Goal: Information Seeking & Learning: Find specific fact

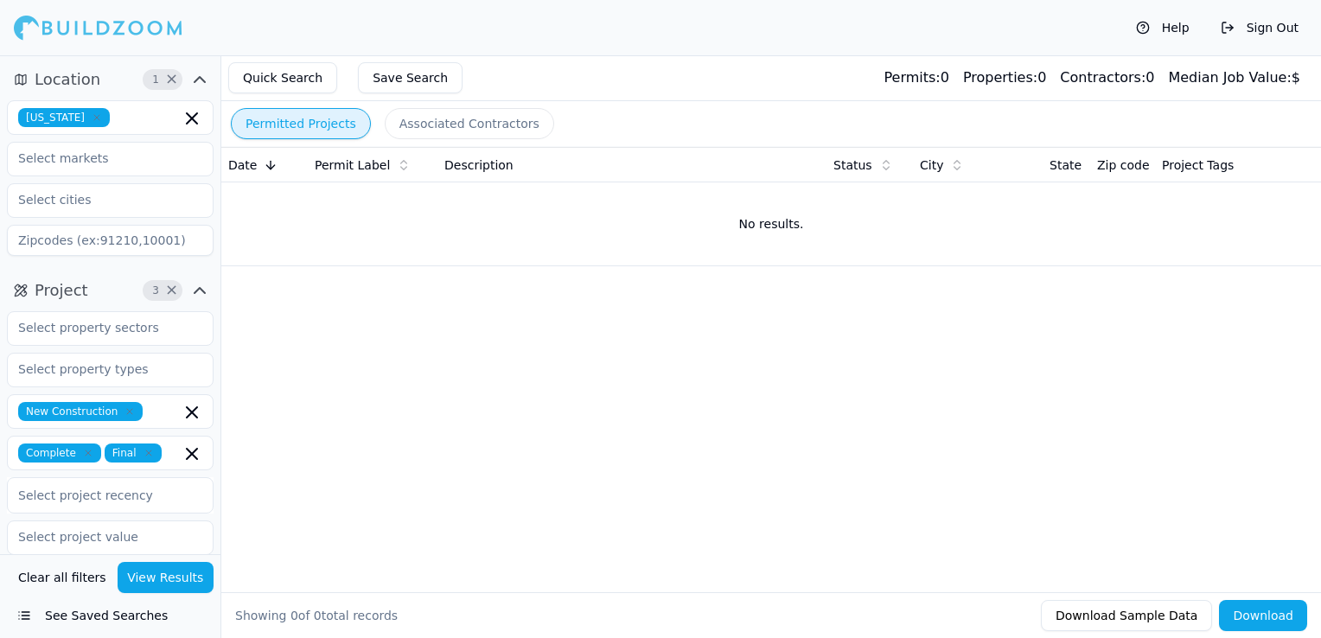
scroll to position [605, 0]
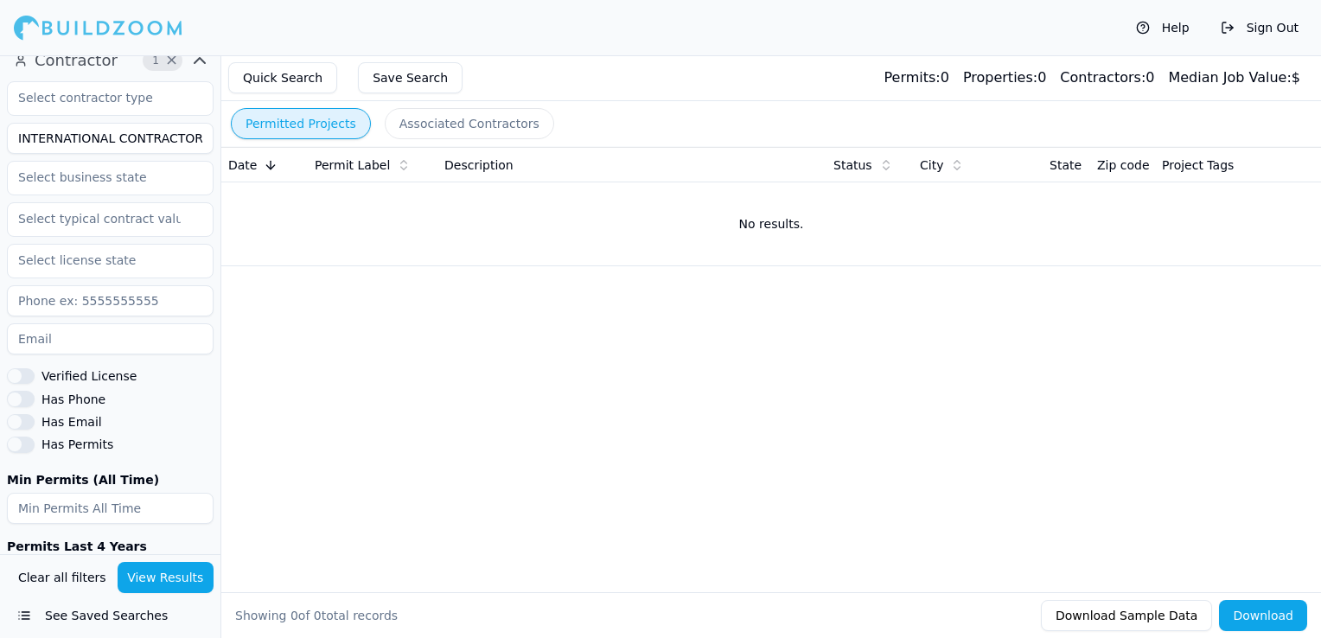
click at [131, 144] on input "INTERNATIONAL CONTRACTORS OF AMERICA" at bounding box center [110, 138] width 207 height 31
type input "[PERSON_NAME] Construction LLC"
click at [185, 578] on button "View Results" at bounding box center [166, 577] width 97 height 31
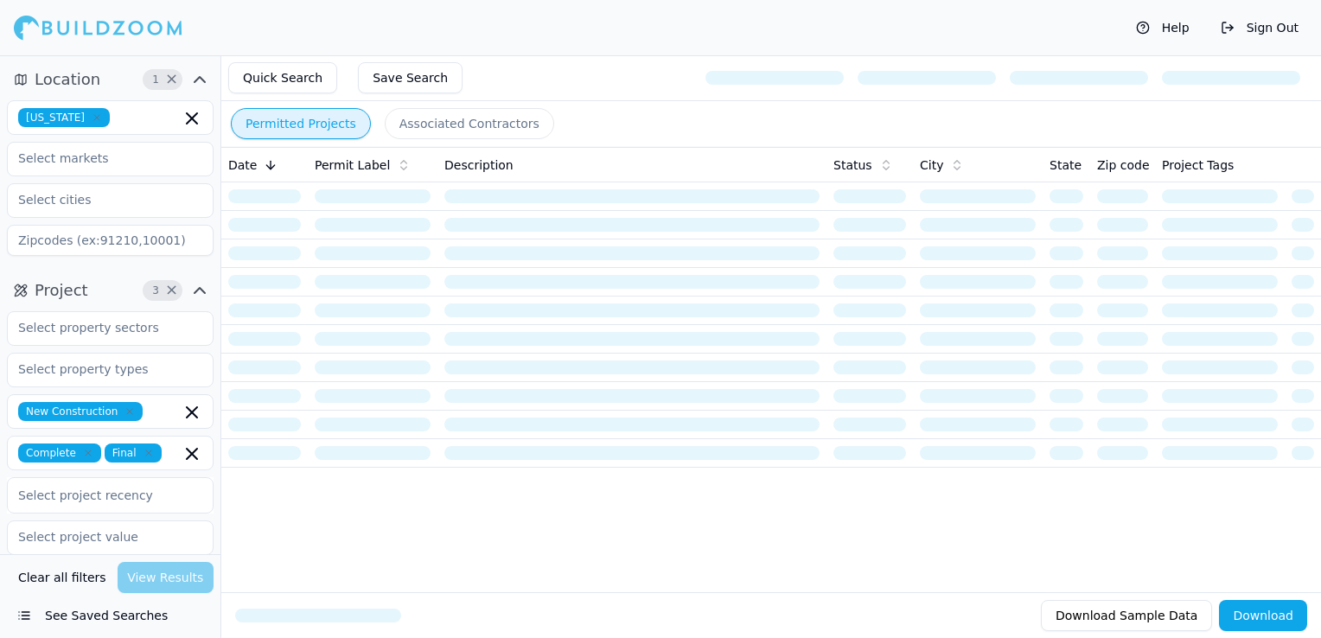
click at [92, 114] on icon "button" at bounding box center [97, 117] width 10 height 10
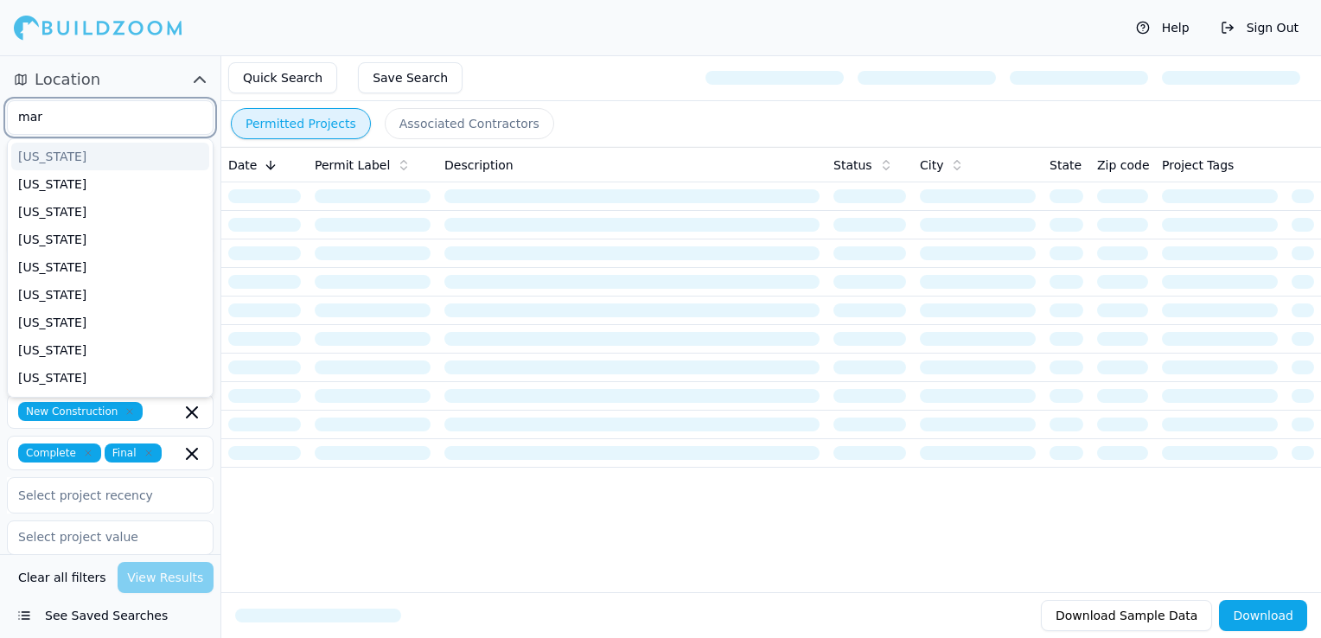
type input "[PERSON_NAME]"
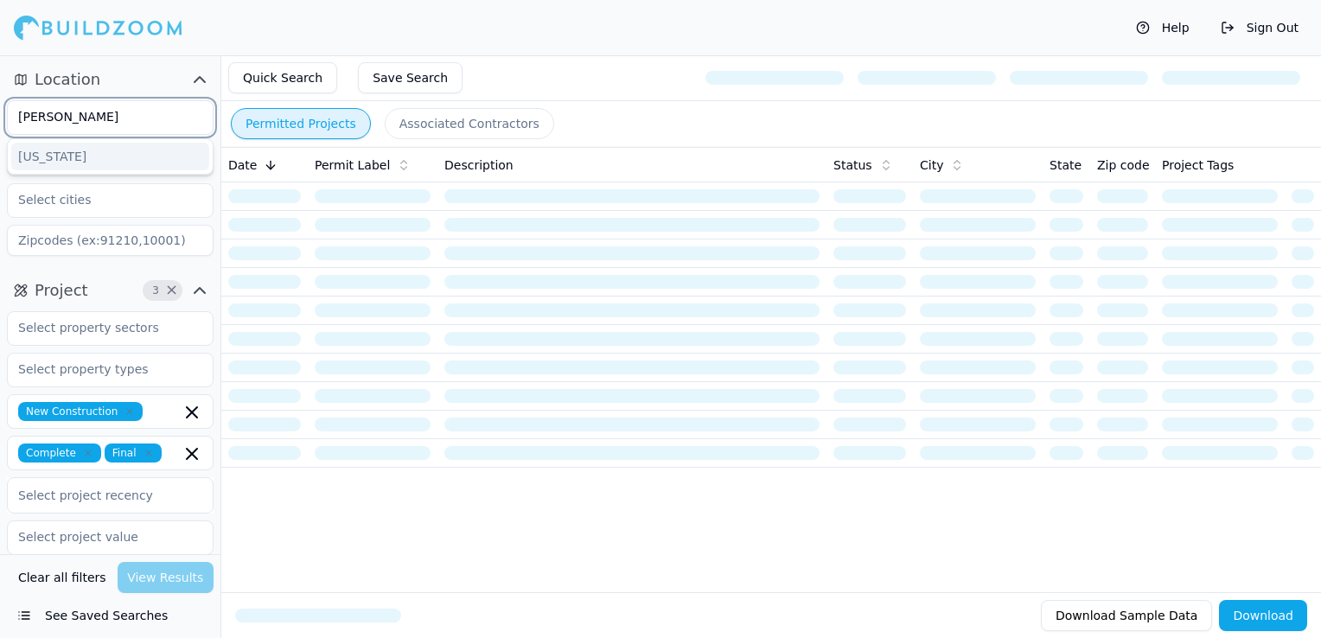
click at [79, 150] on div "[US_STATE]" at bounding box center [110, 157] width 198 height 28
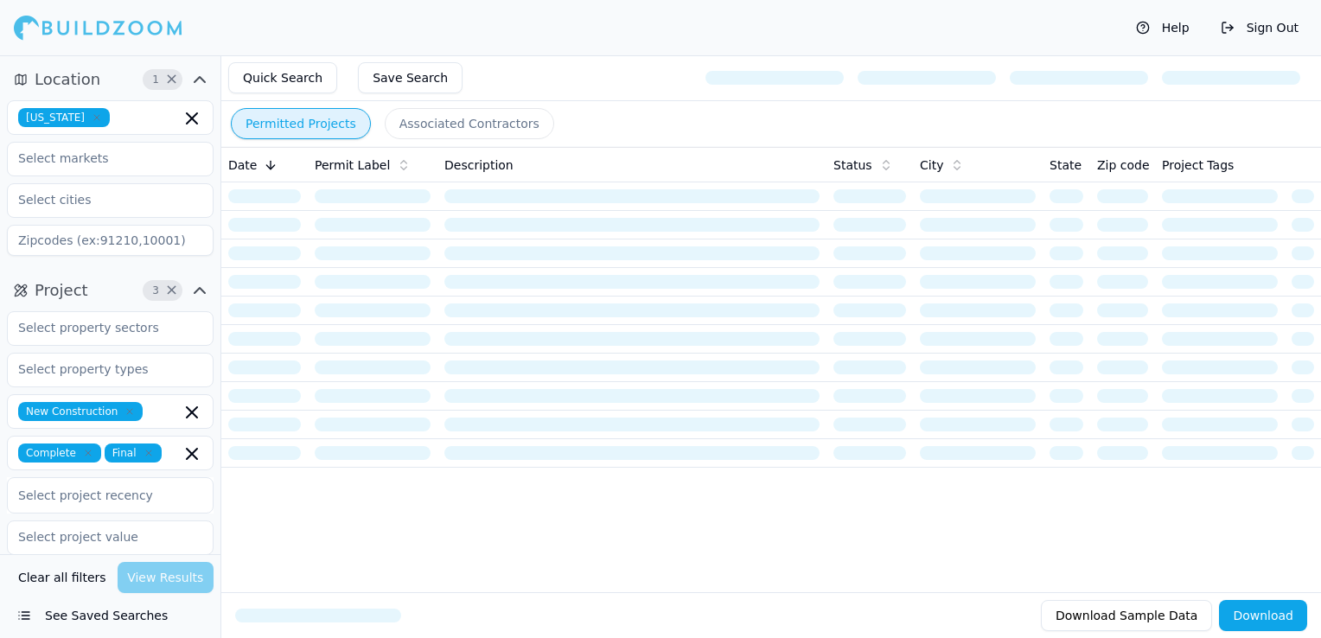
click at [501, 33] on div "Help Sign Out" at bounding box center [660, 27] width 1321 height 55
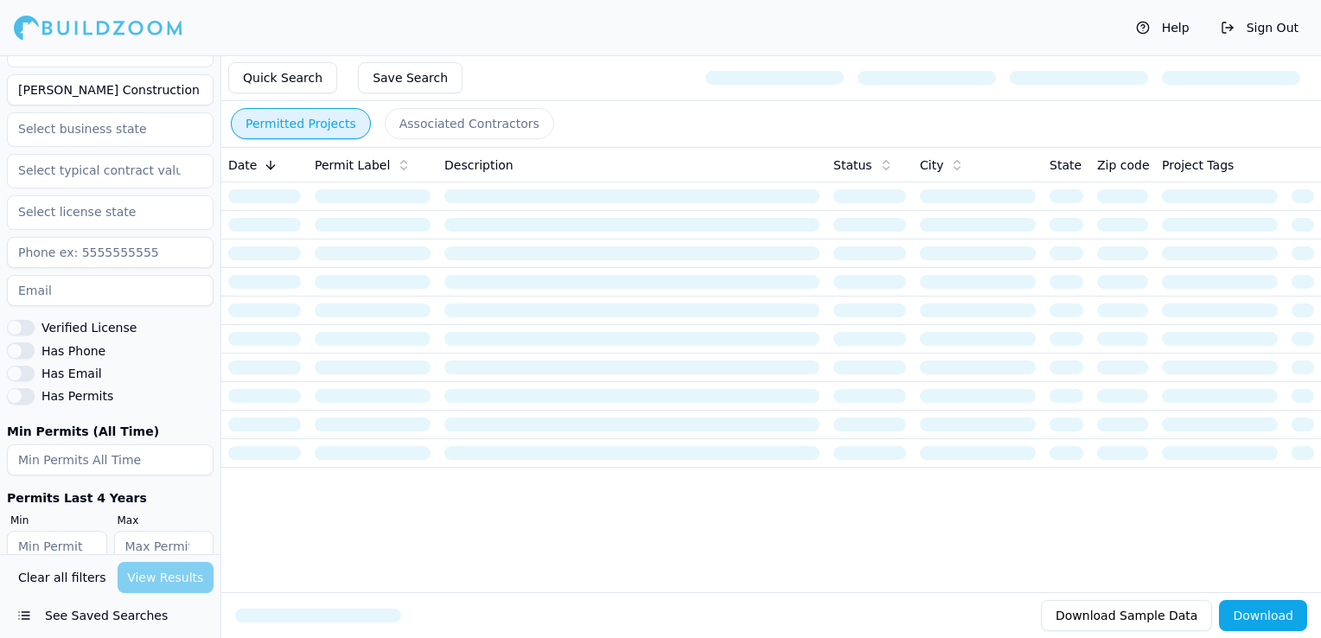
scroll to position [680, 0]
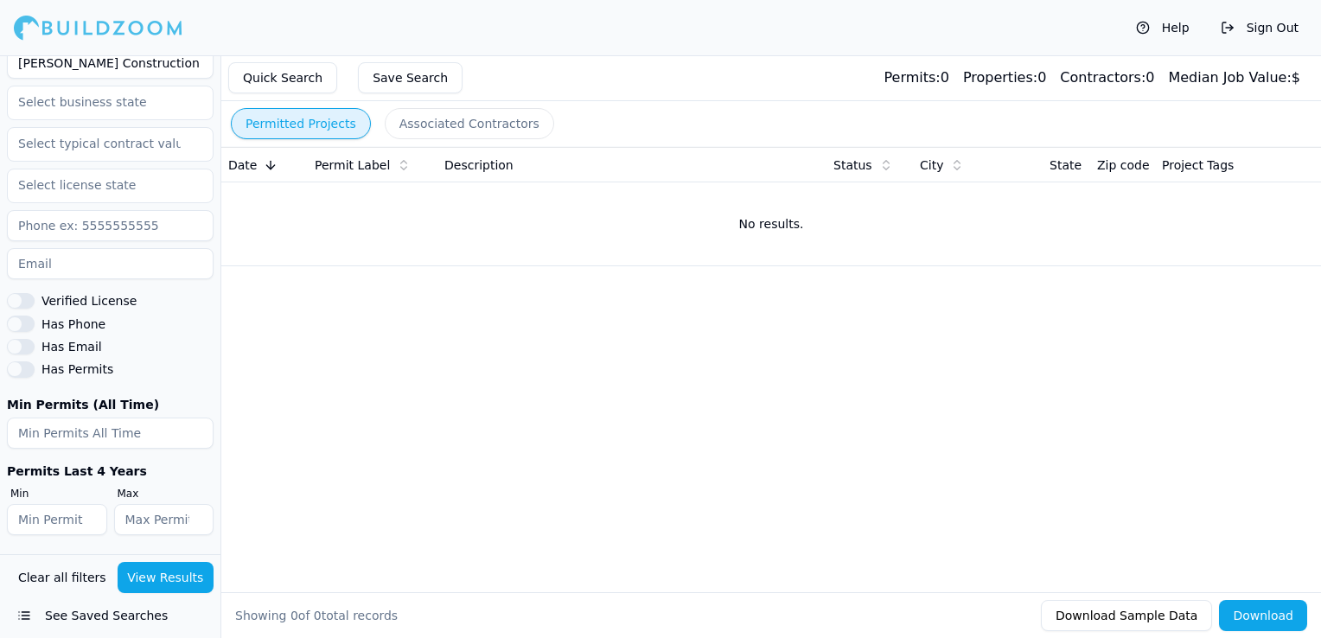
click at [183, 571] on button "View Results" at bounding box center [166, 577] width 97 height 31
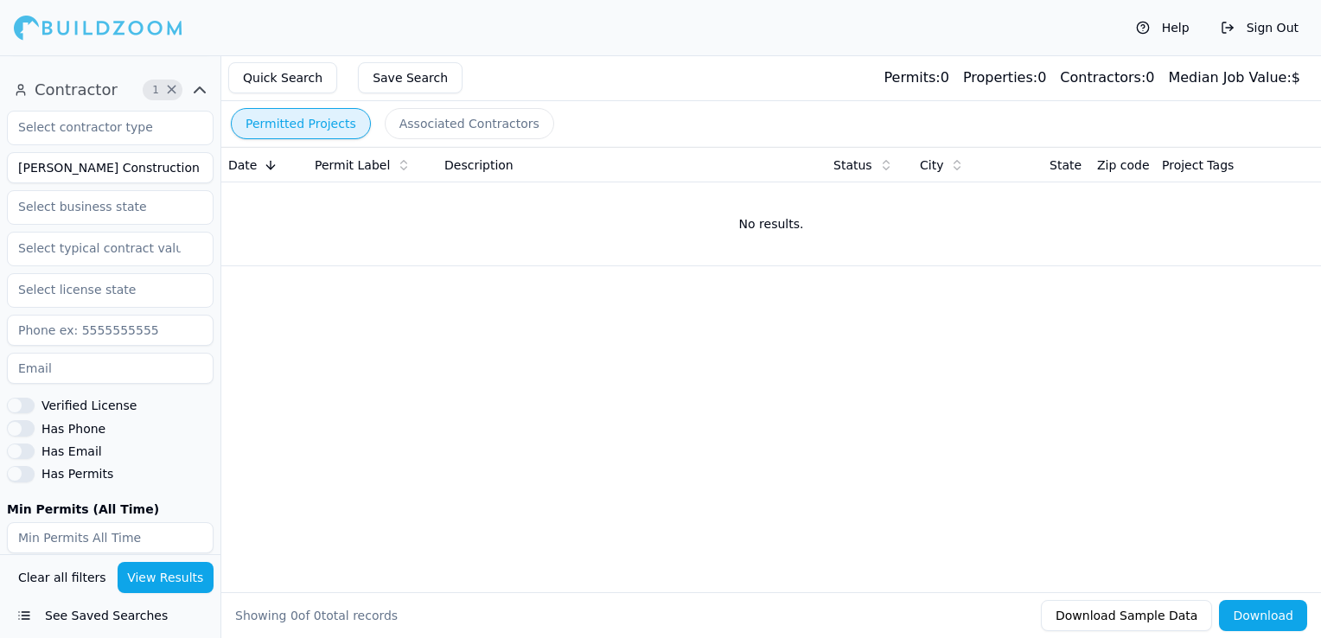
scroll to position [75, 0]
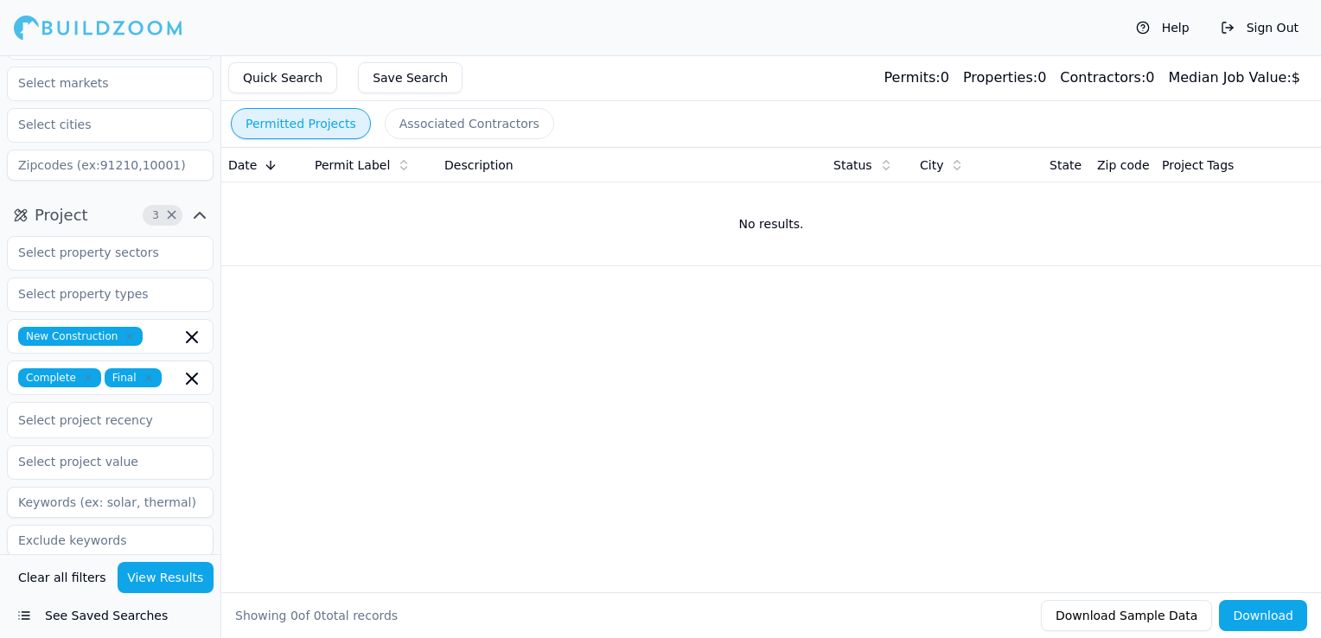
click at [127, 336] on icon "button" at bounding box center [129, 336] width 5 height 5
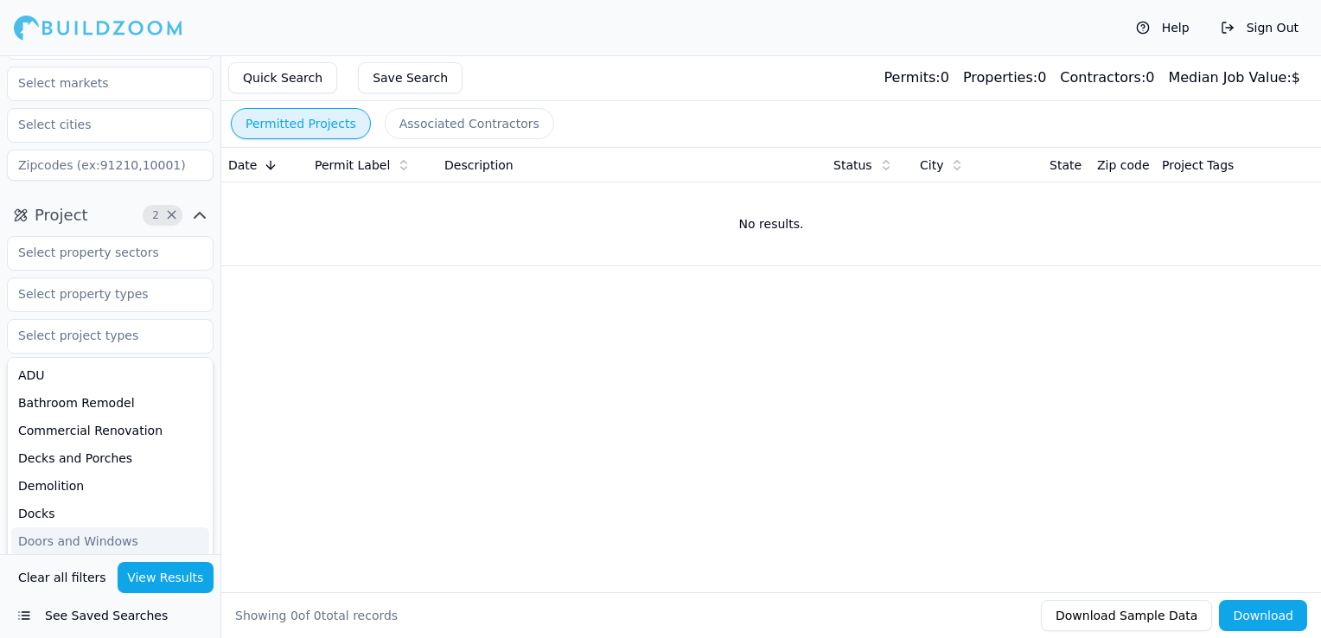
click at [169, 579] on button "View Results" at bounding box center [166, 577] width 97 height 31
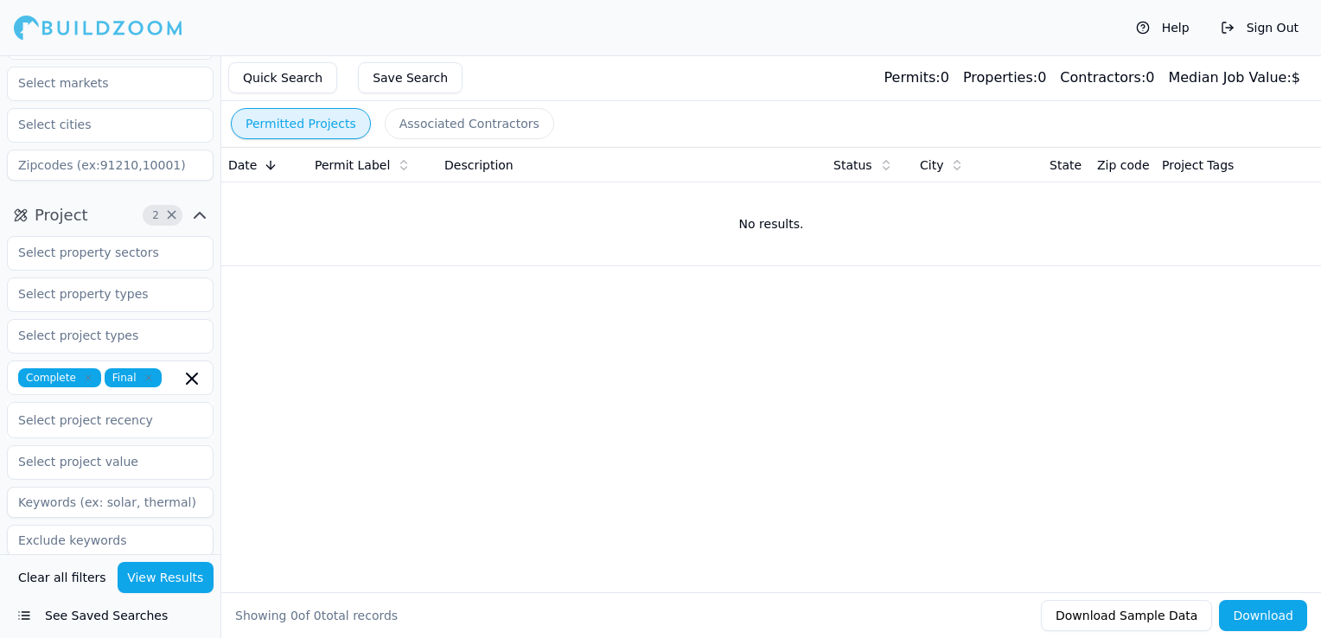
click at [86, 375] on icon "button" at bounding box center [88, 377] width 5 height 5
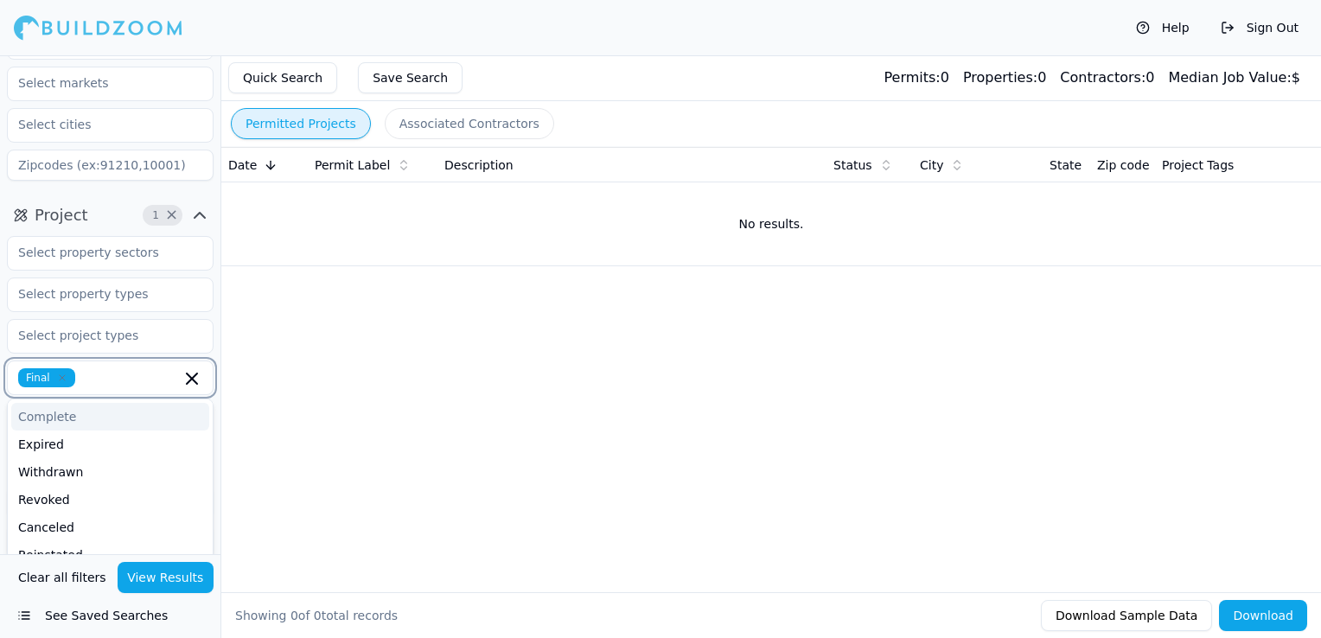
click at [59, 380] on icon "button" at bounding box center [62, 378] width 10 height 10
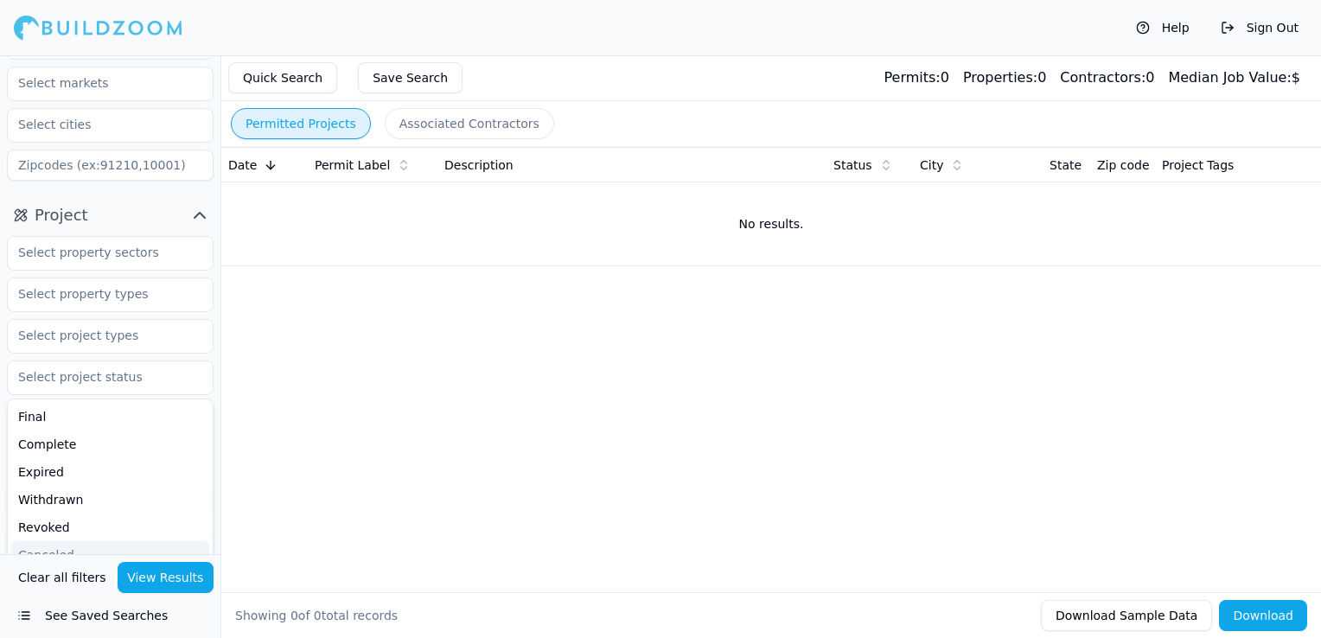
click at [166, 579] on button "View Results" at bounding box center [166, 577] width 97 height 31
